Goal: Book appointment/travel/reservation

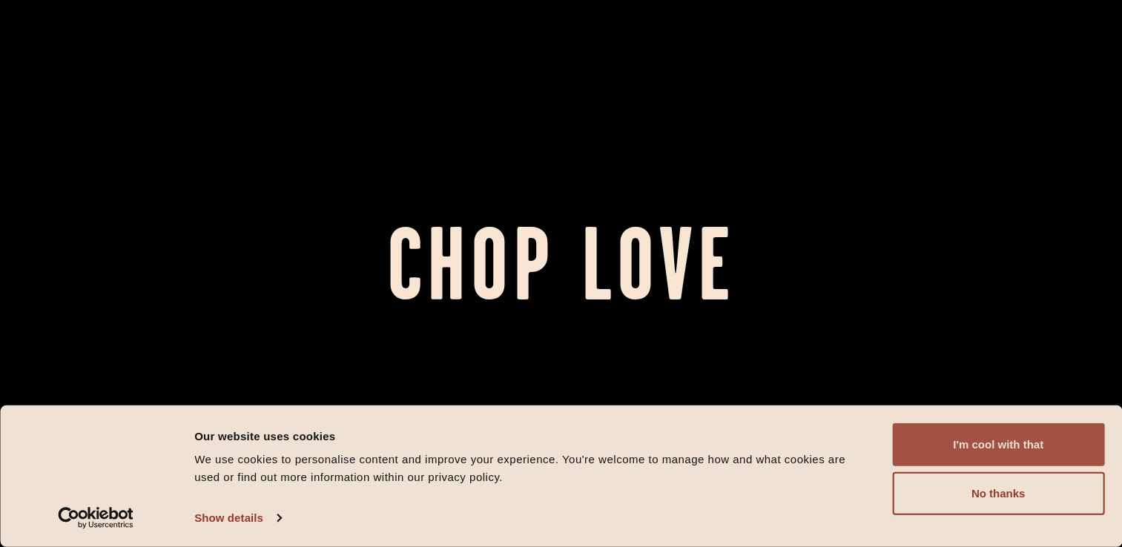
click at [1017, 432] on button "I'm cool with that" at bounding box center [998, 444] width 212 height 43
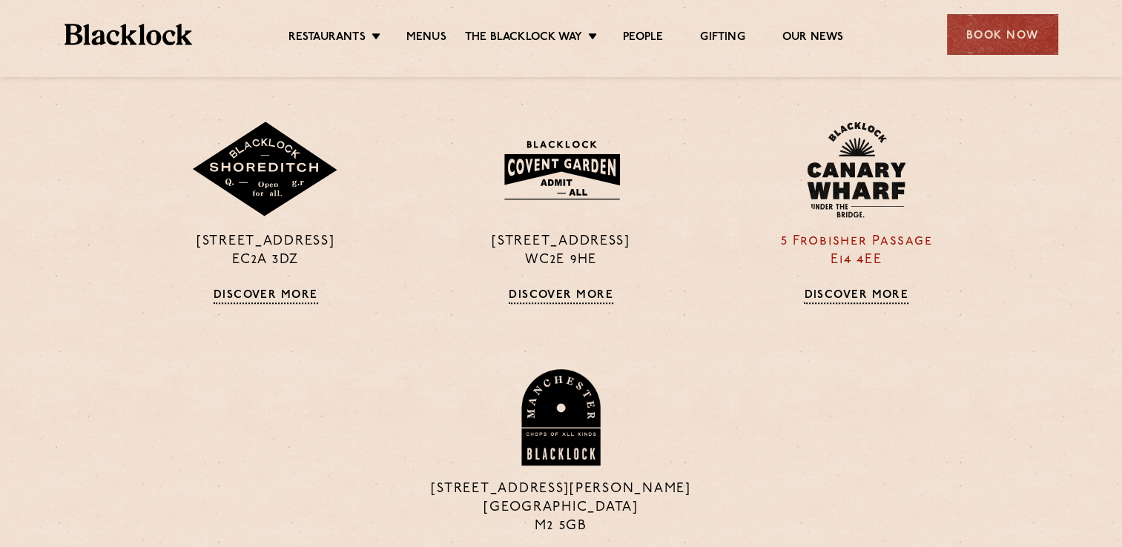
scroll to position [1302, 0]
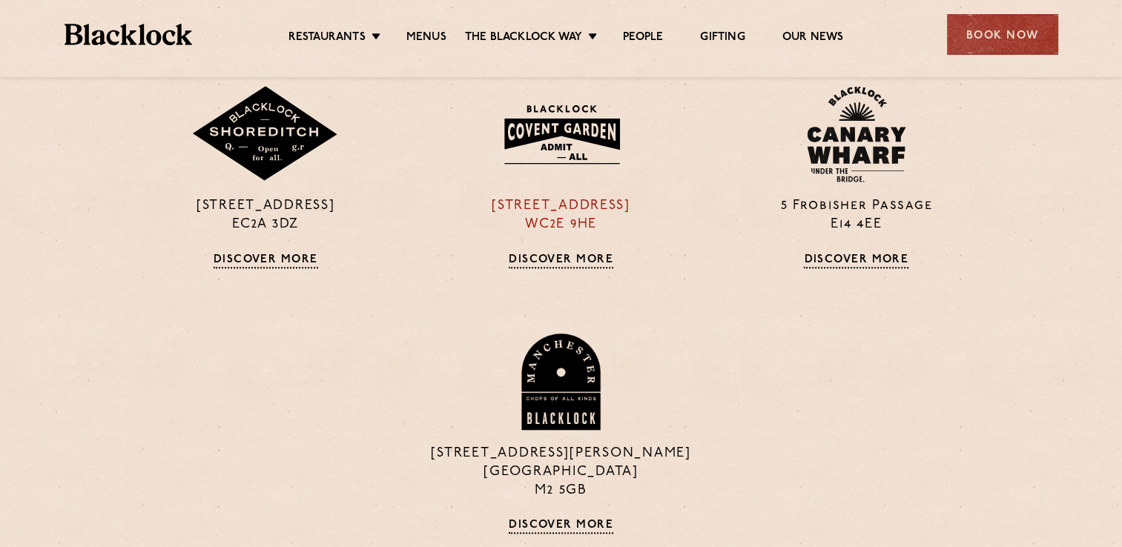
click at [606, 260] on link "Discover More" at bounding box center [561, 261] width 105 height 15
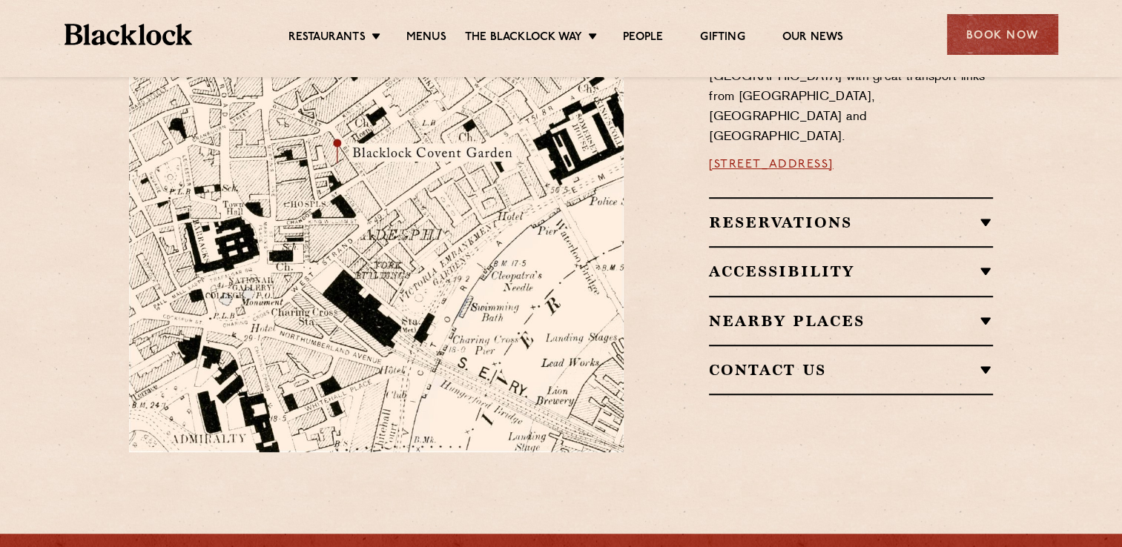
scroll to position [964, 0]
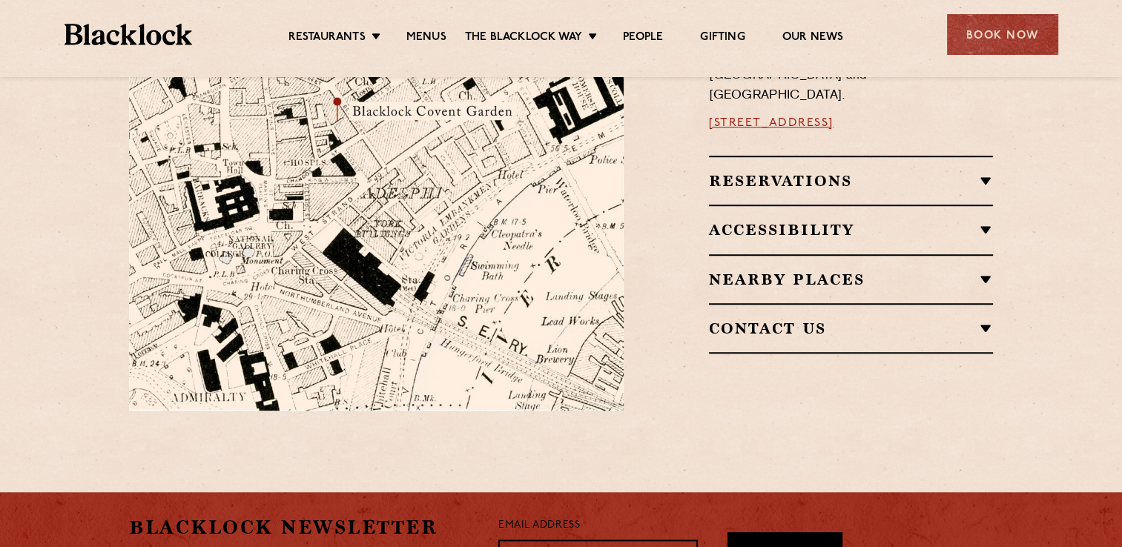
click at [949, 166] on div "Reservations Walk-Ins Walk-ins are always warmly welcome. Do pop in and we’ll g…" at bounding box center [851, 180] width 284 height 49
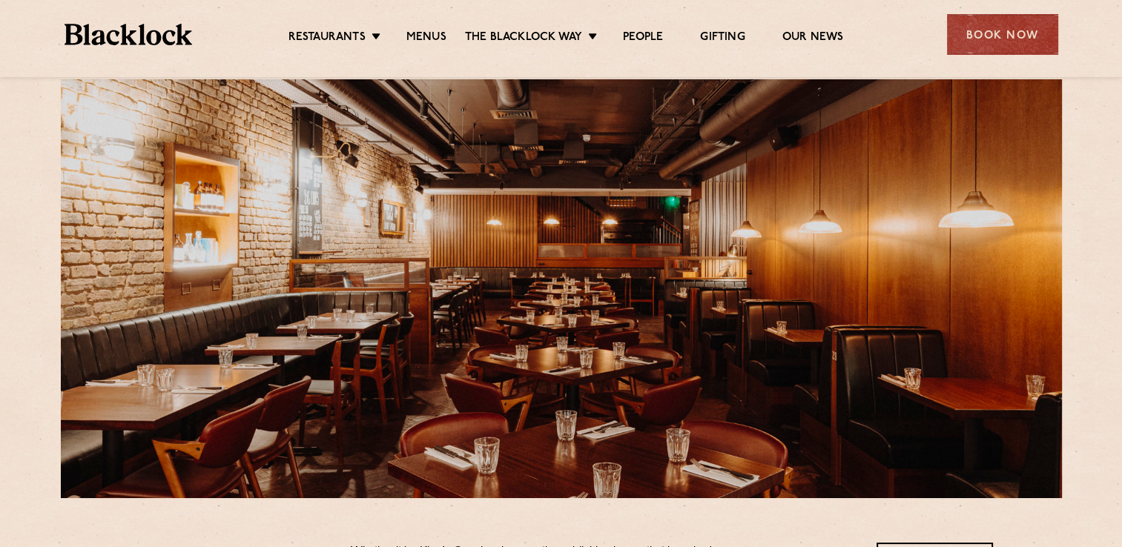
scroll to position [0, 0]
